Goal: Information Seeking & Learning: Learn about a topic

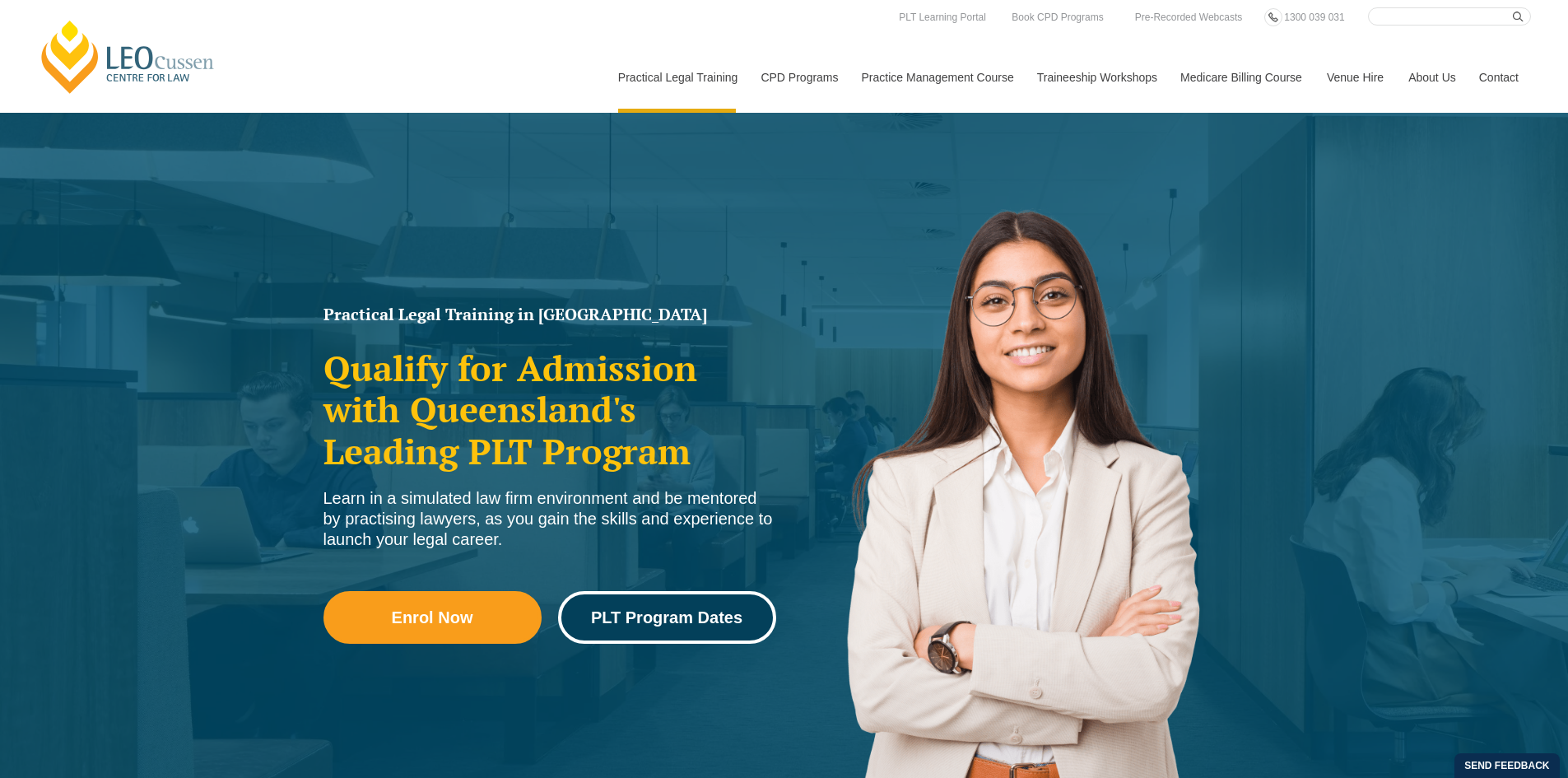
click at [683, 644] on link "PLT Program Dates" at bounding box center [667, 617] width 219 height 53
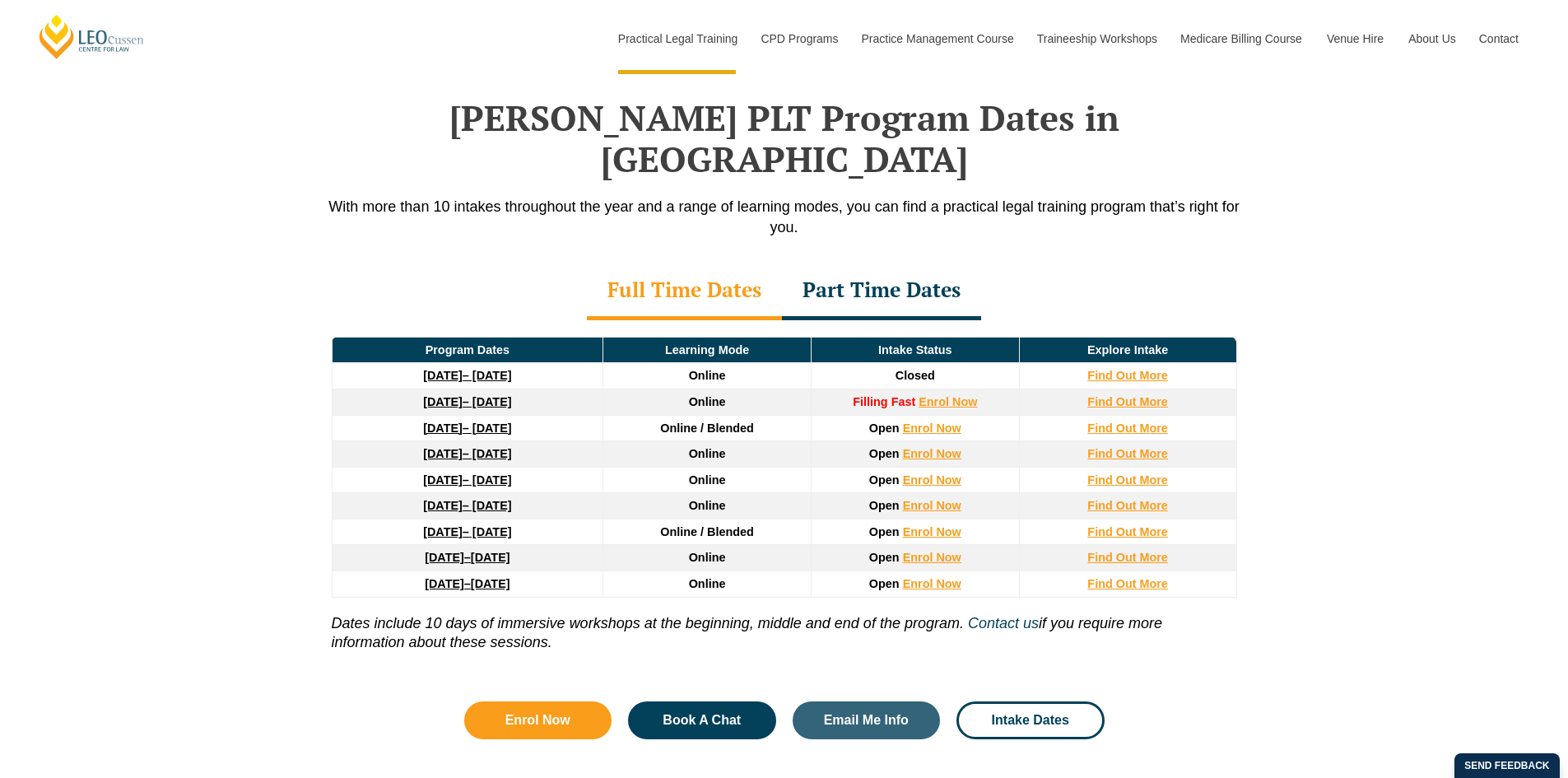
scroll to position [2150, 0]
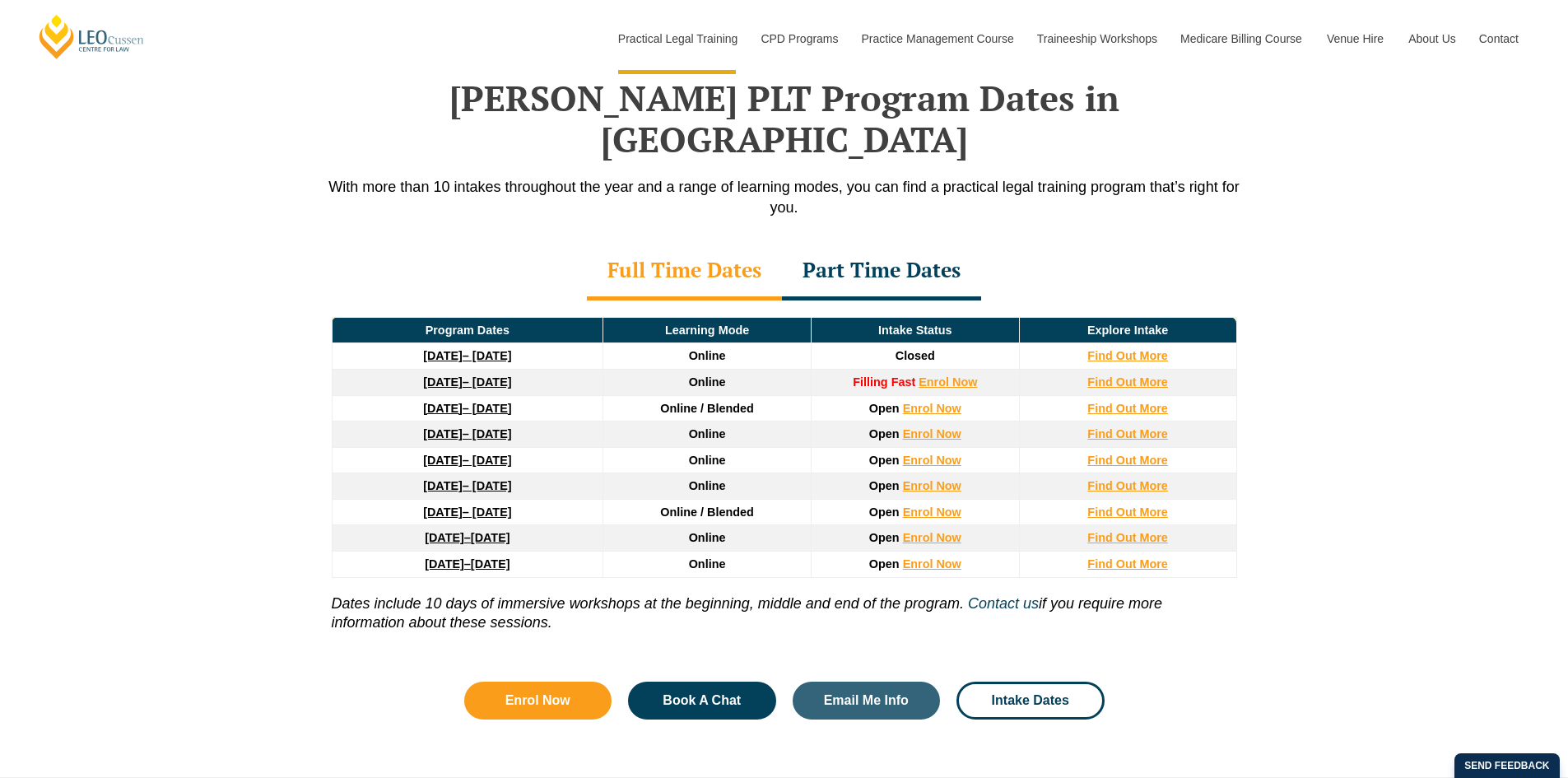
click at [909, 255] on div "Part Time Dates" at bounding box center [882, 271] width 199 height 58
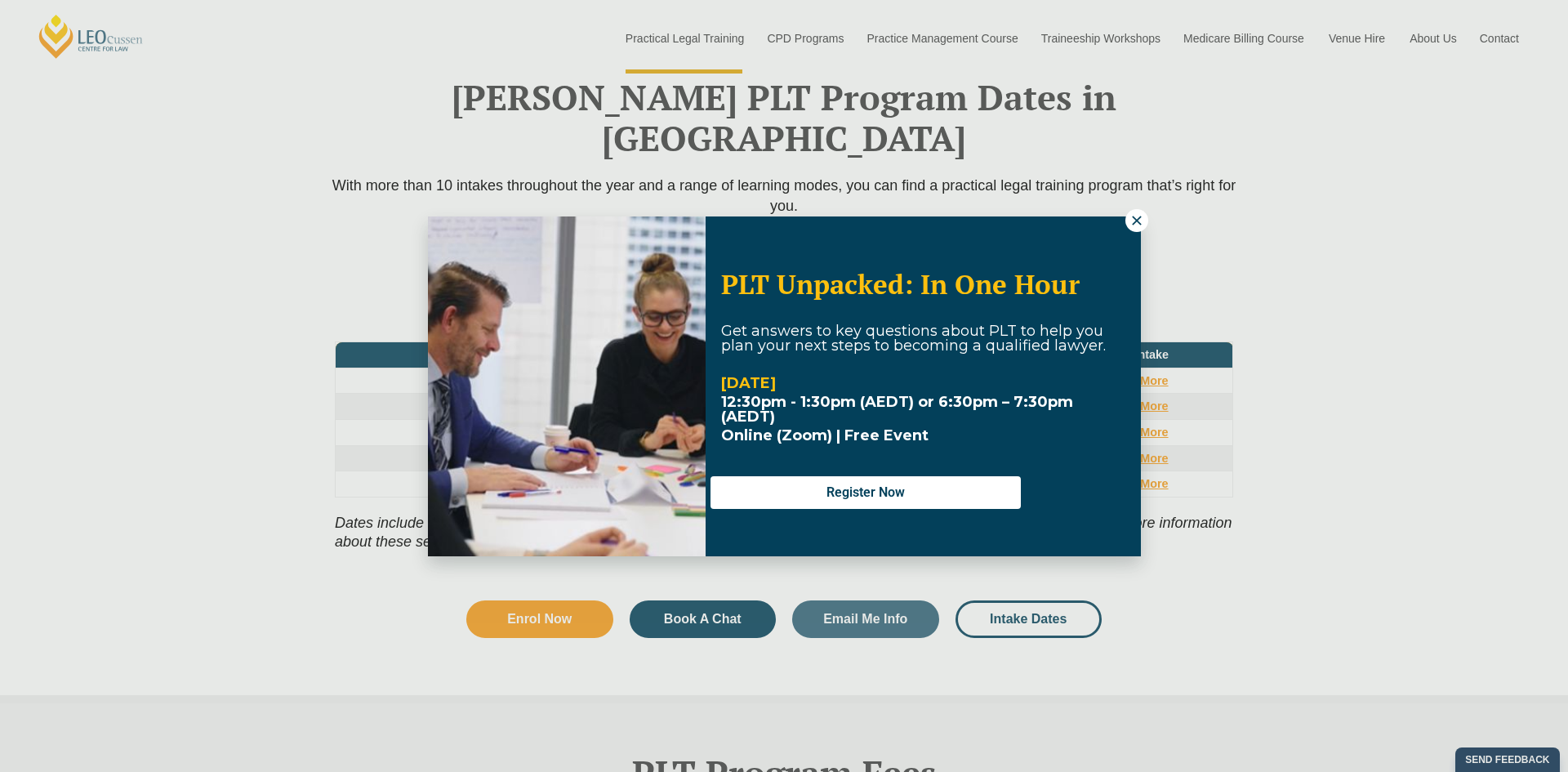
click at [1134, 218] on icon at bounding box center [1136, 220] width 9 height 9
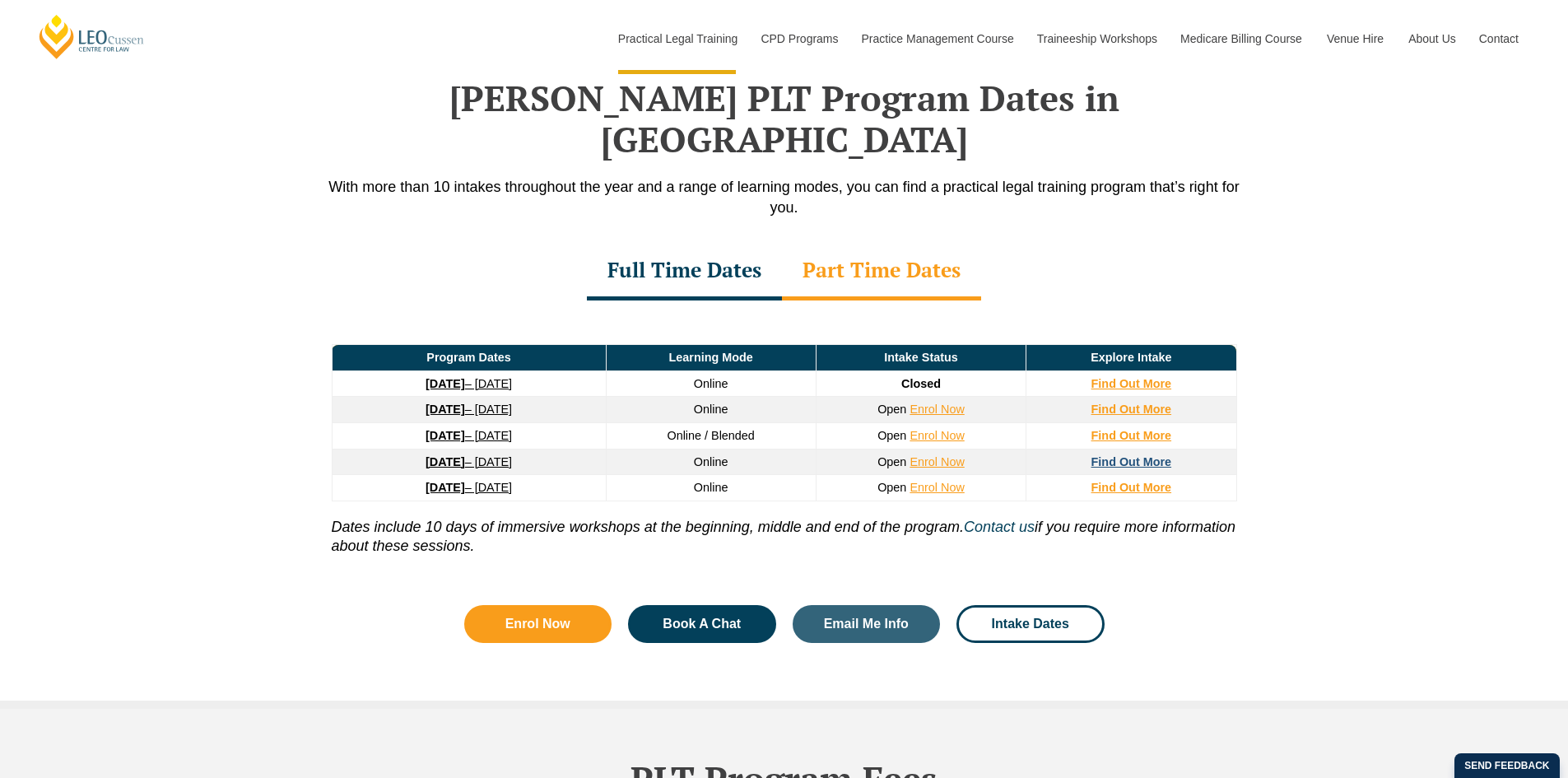
click at [1158, 456] on strong "Find Out More" at bounding box center [1132, 462] width 81 height 13
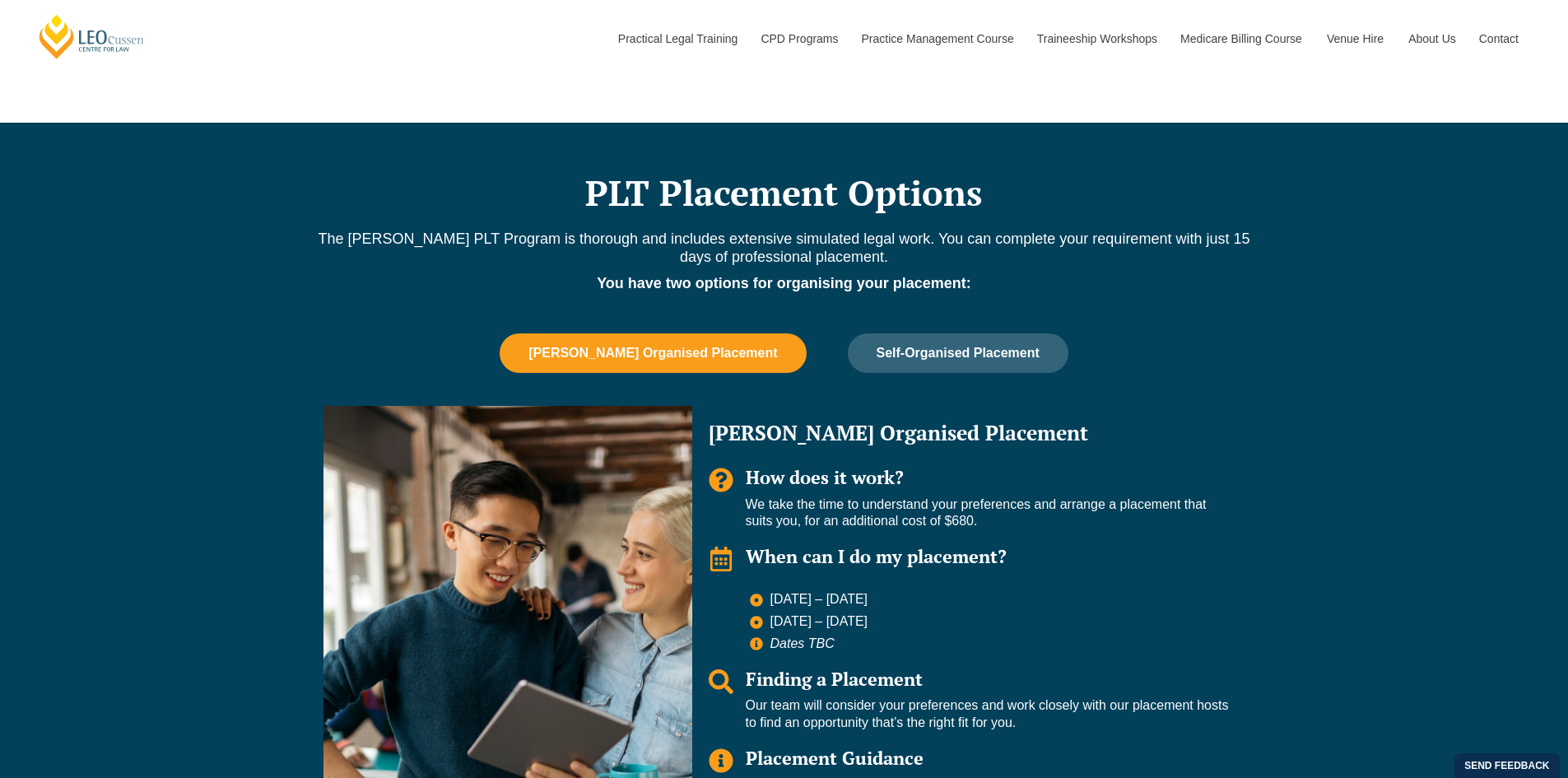
scroll to position [988, 0]
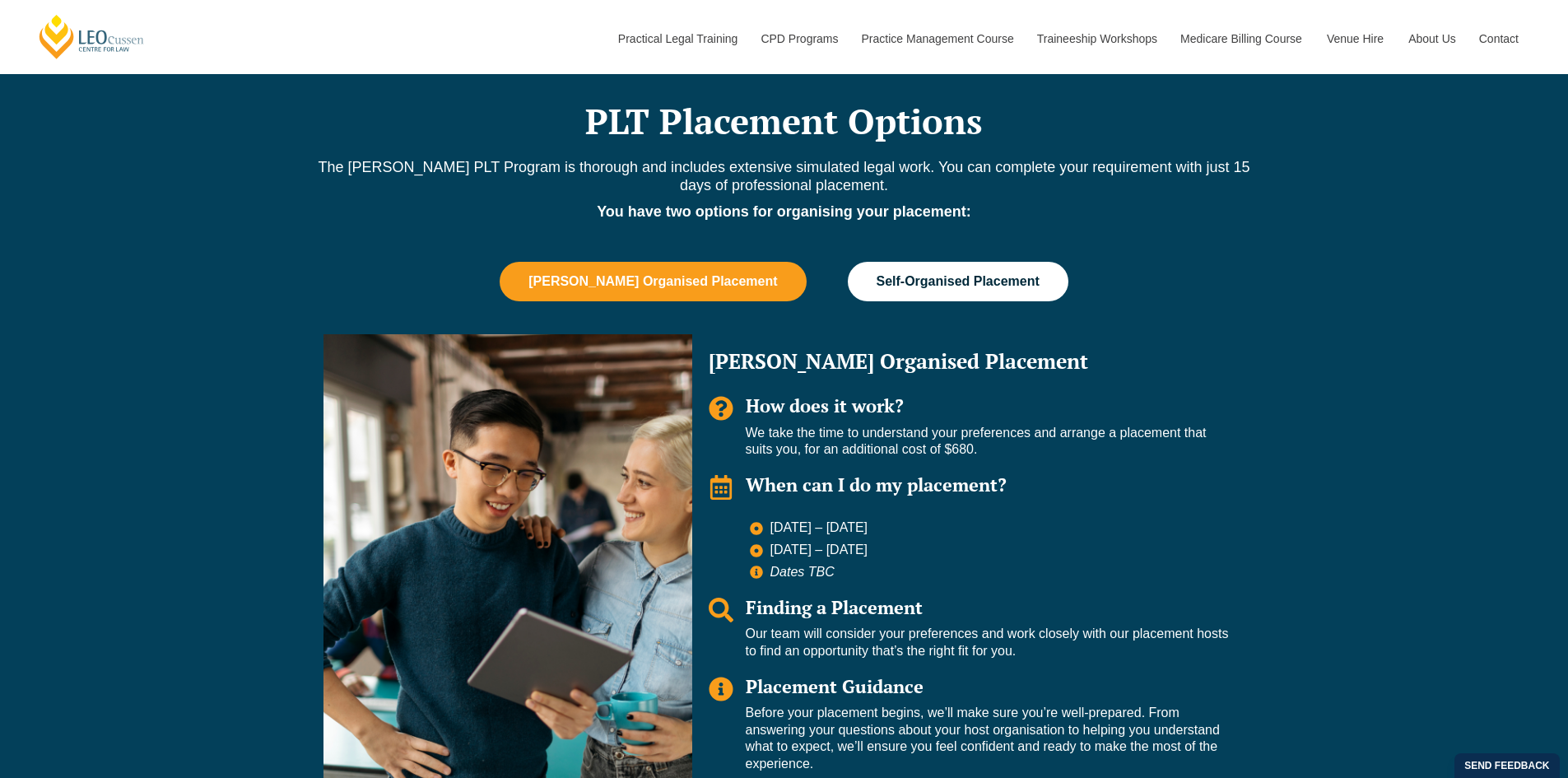
click at [968, 293] on button "Self-Organised Placement" at bounding box center [958, 281] width 221 height 39
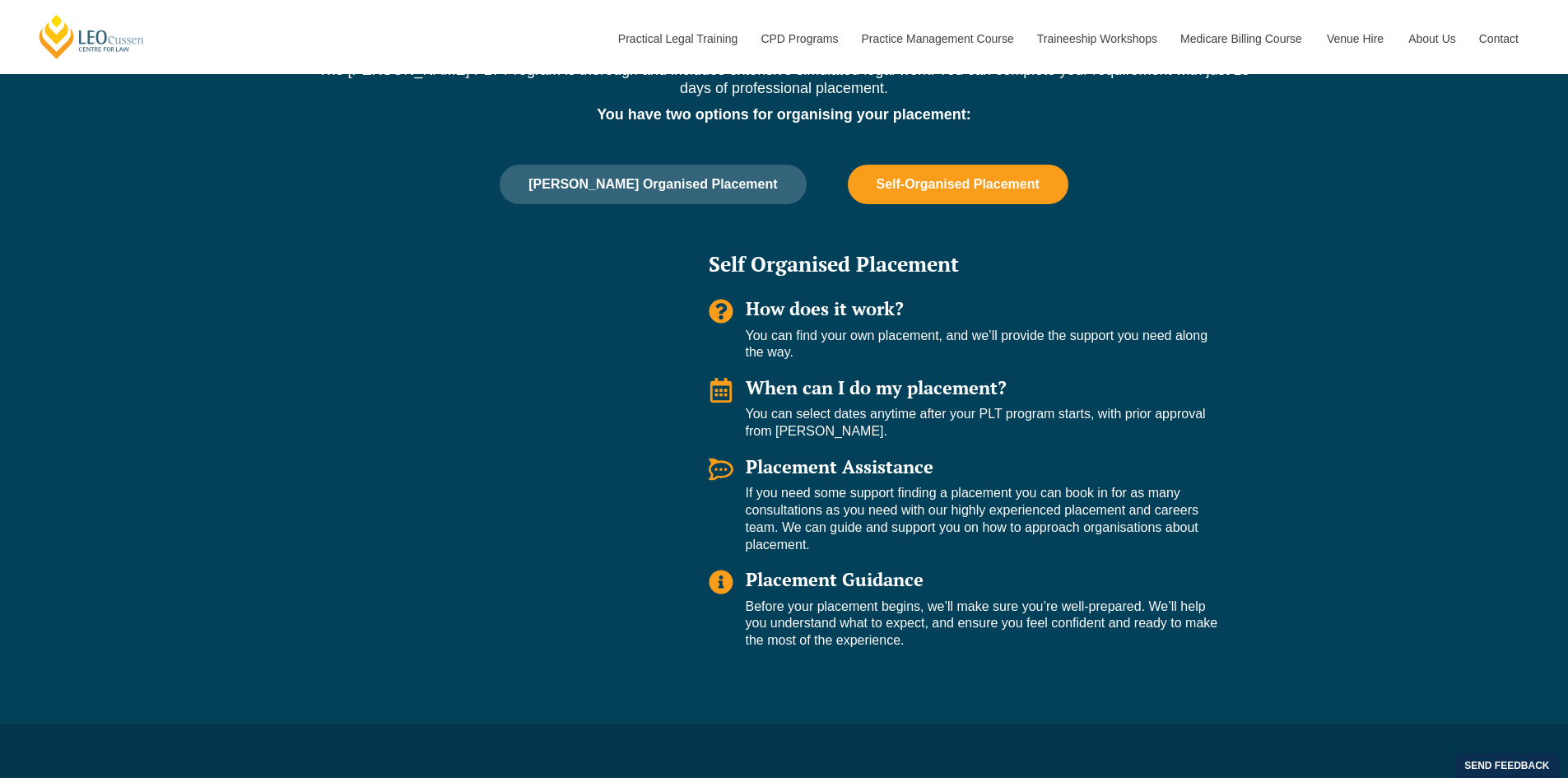
scroll to position [1071, 0]
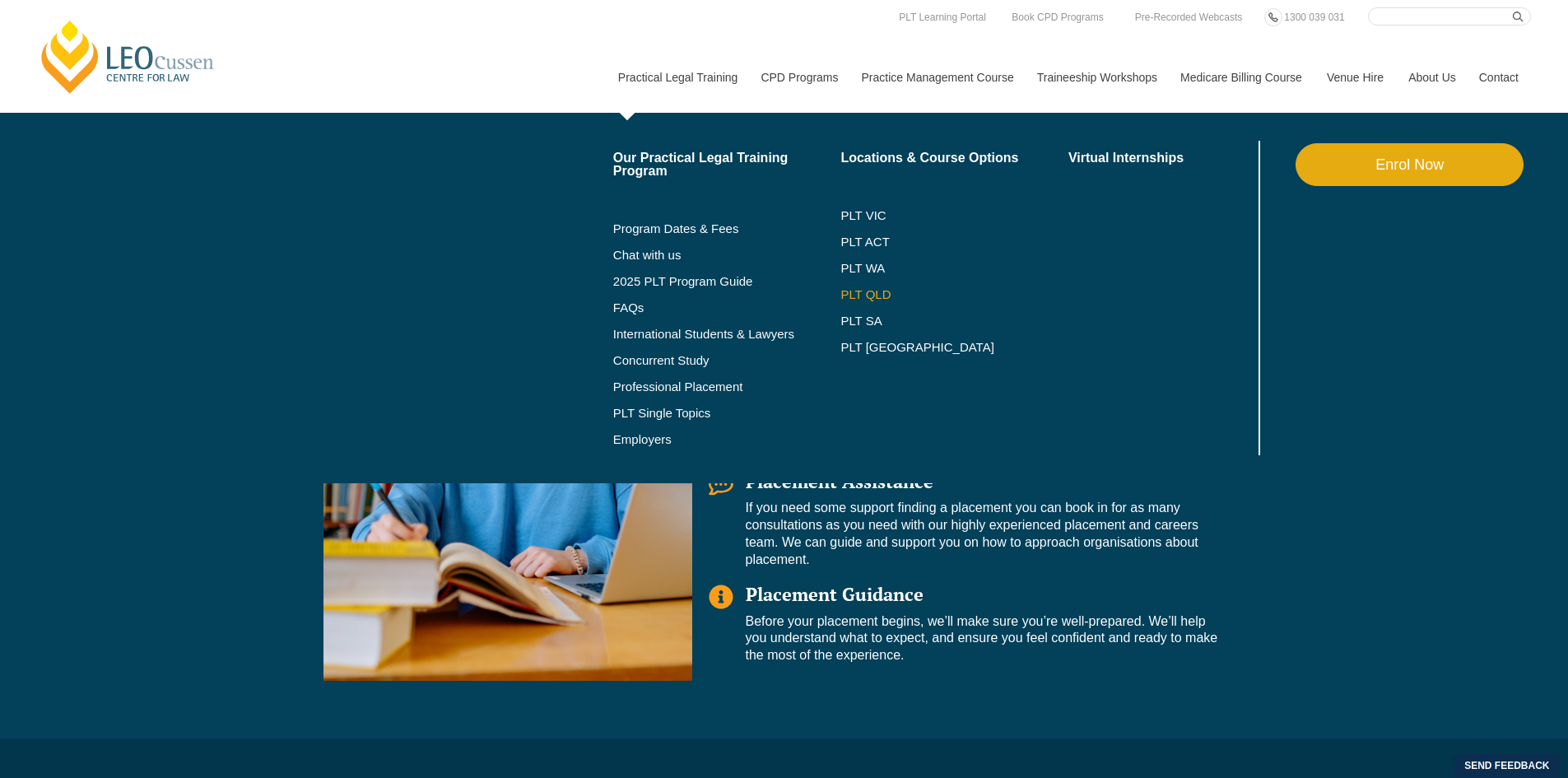
click at [857, 294] on link "PLT QLD" at bounding box center [955, 295] width 228 height 13
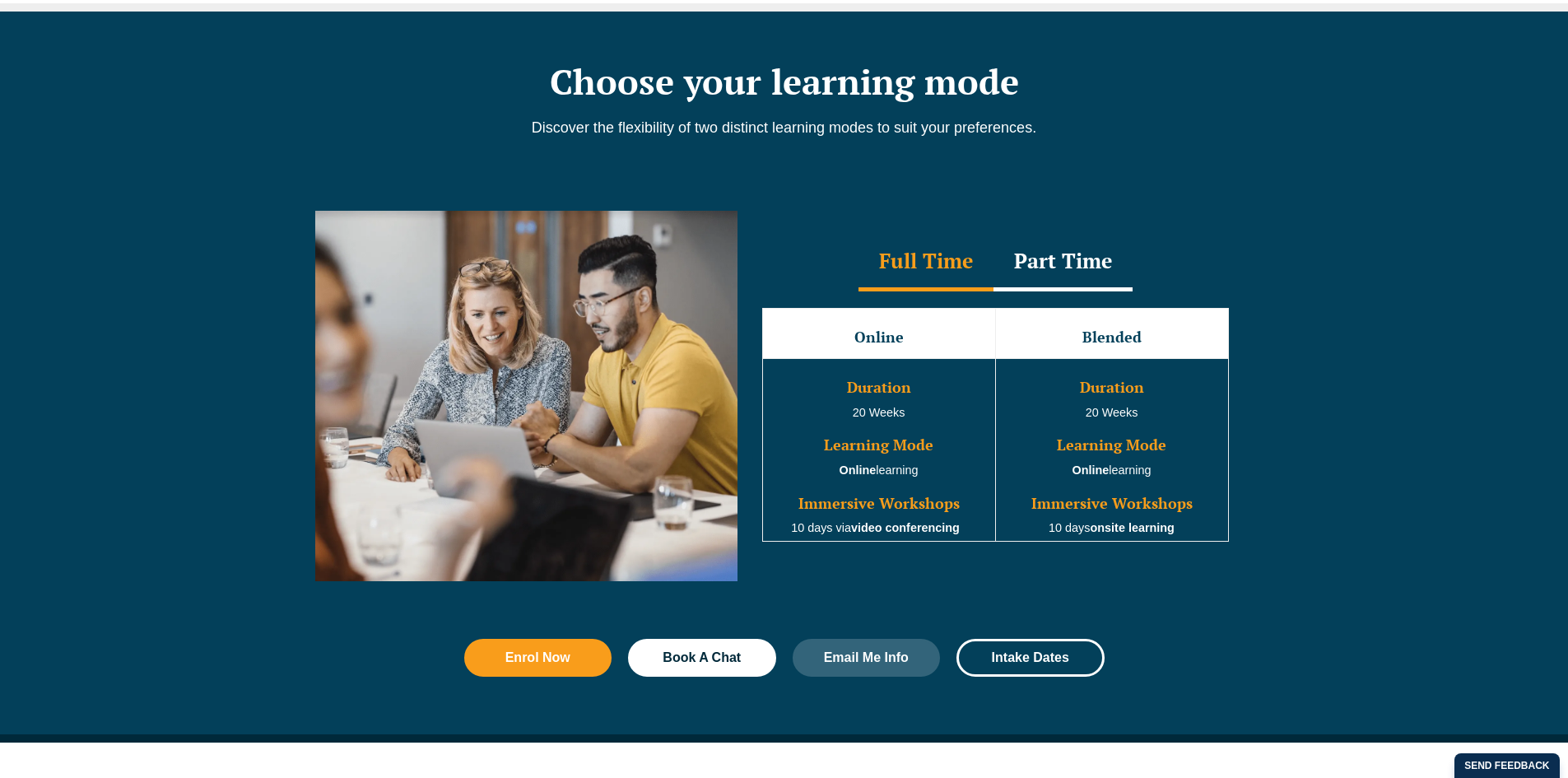
scroll to position [1482, 0]
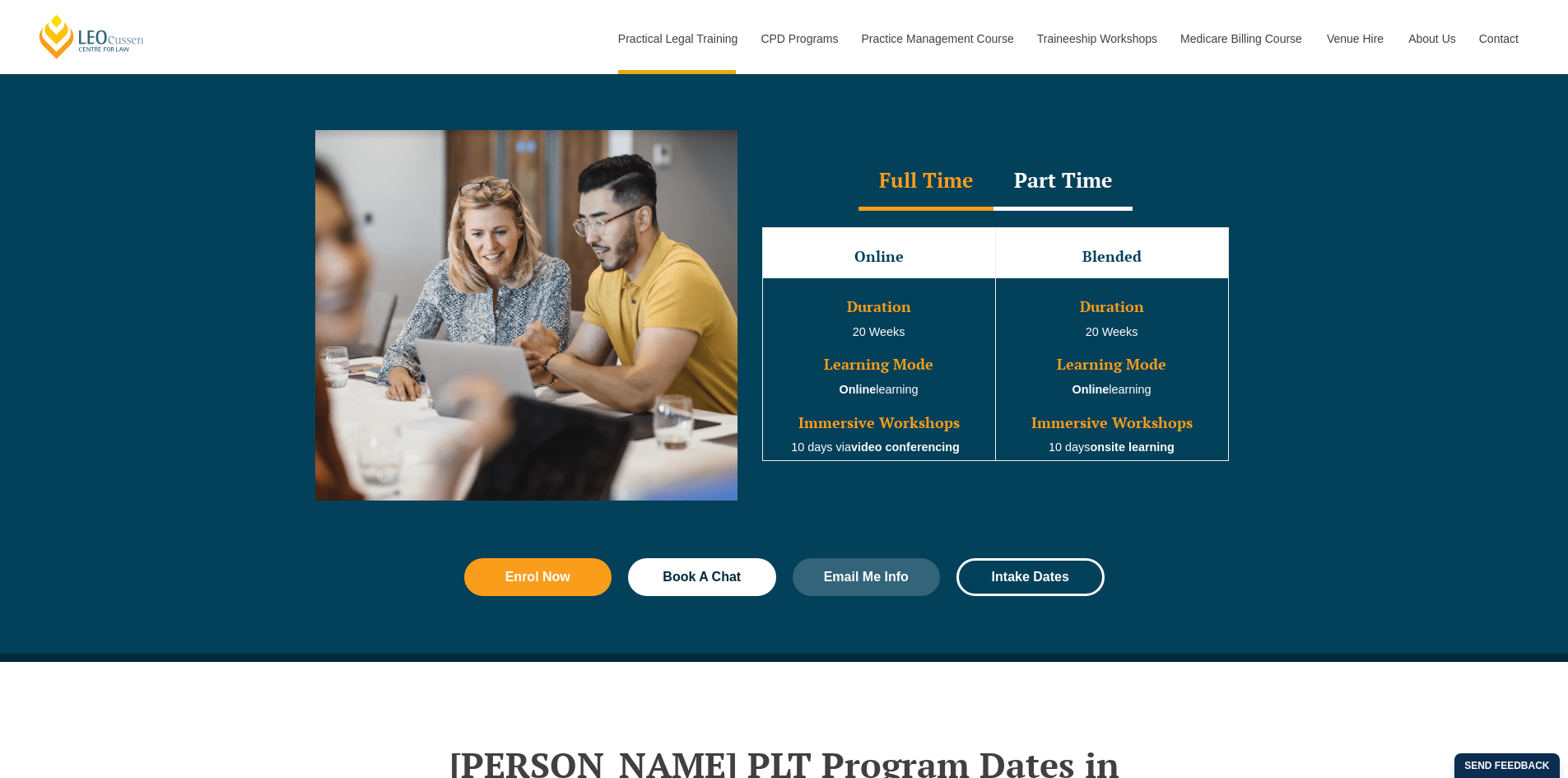
click at [1080, 198] on div "Part Time" at bounding box center [1063, 182] width 139 height 58
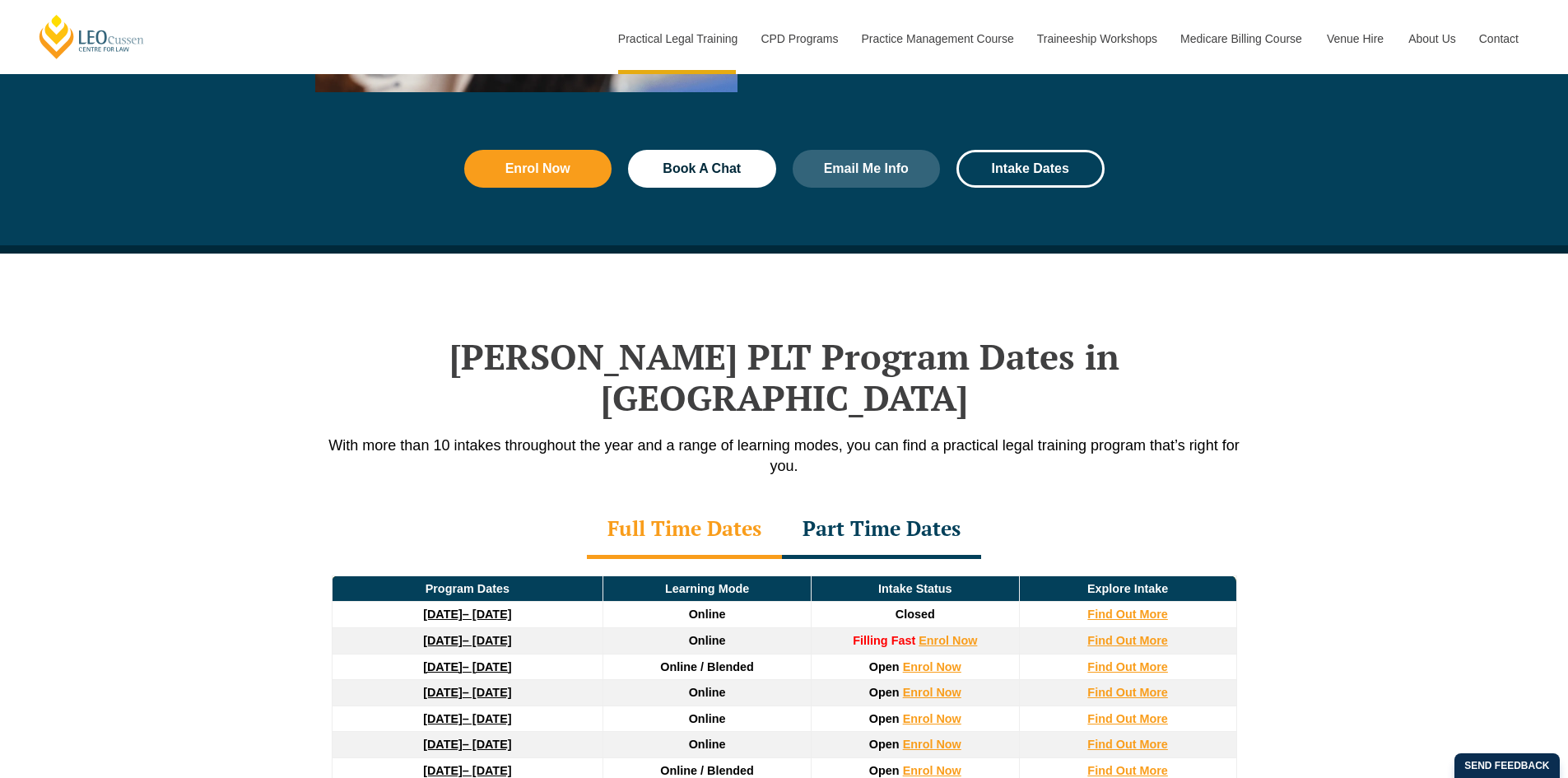
scroll to position [1895, 0]
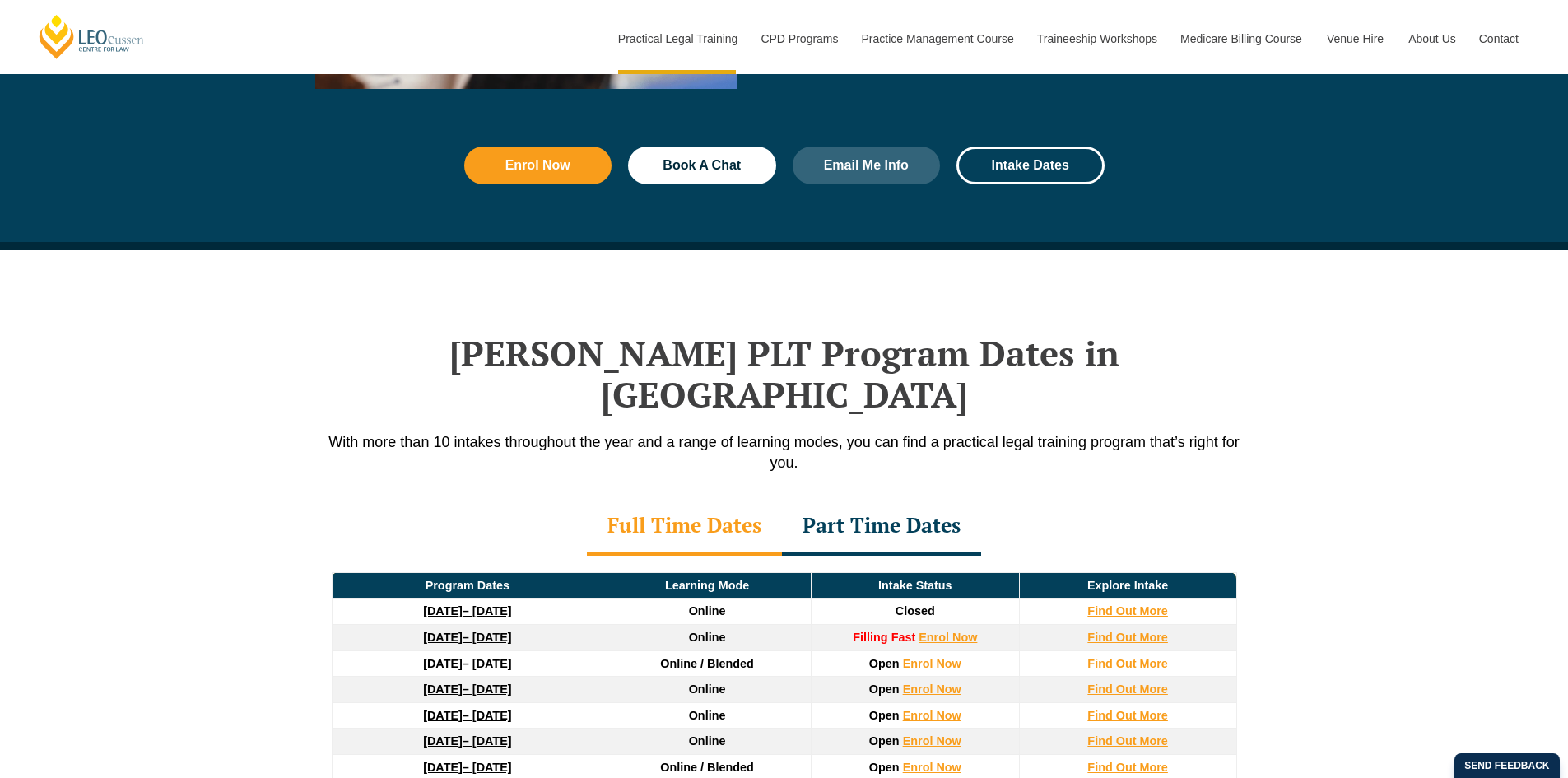
click at [914, 498] on div "Part Time Dates" at bounding box center [882, 527] width 199 height 58
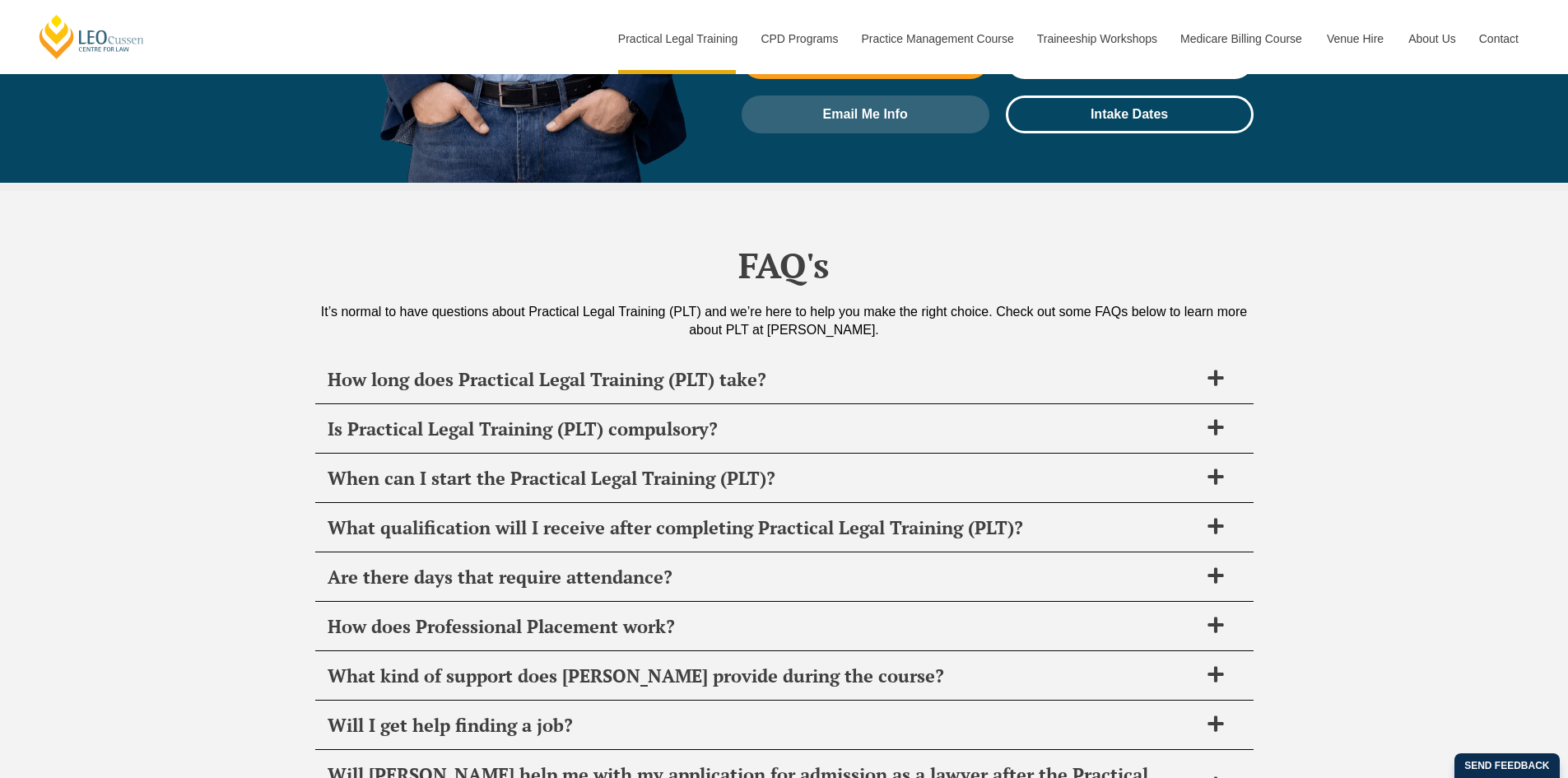
scroll to position [7742, 0]
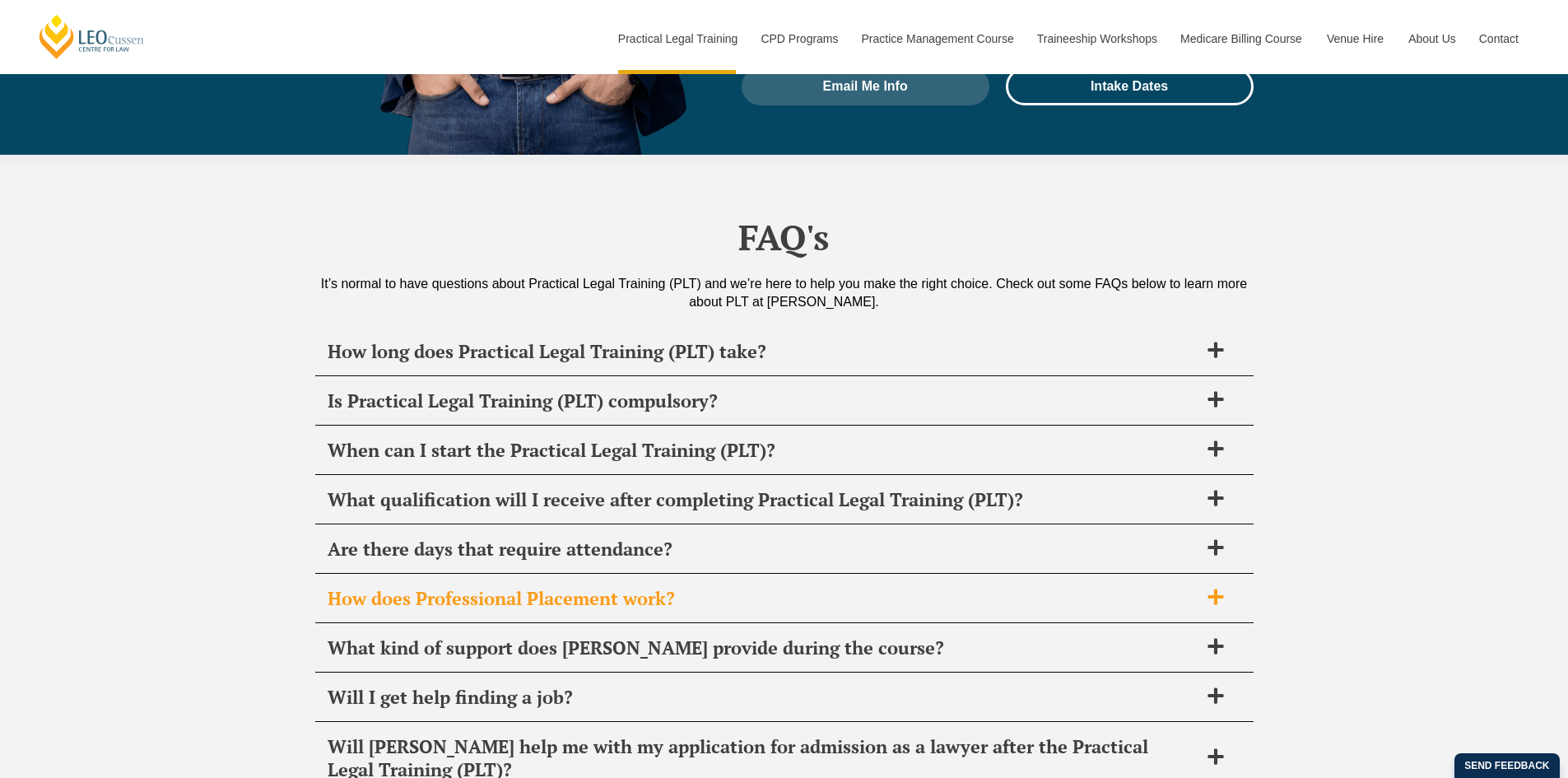
click at [720, 587] on h2 "How does Professional Placement work?" at bounding box center [763, 599] width 871 height 23
